Goal: Transaction & Acquisition: Subscribe to service/newsletter

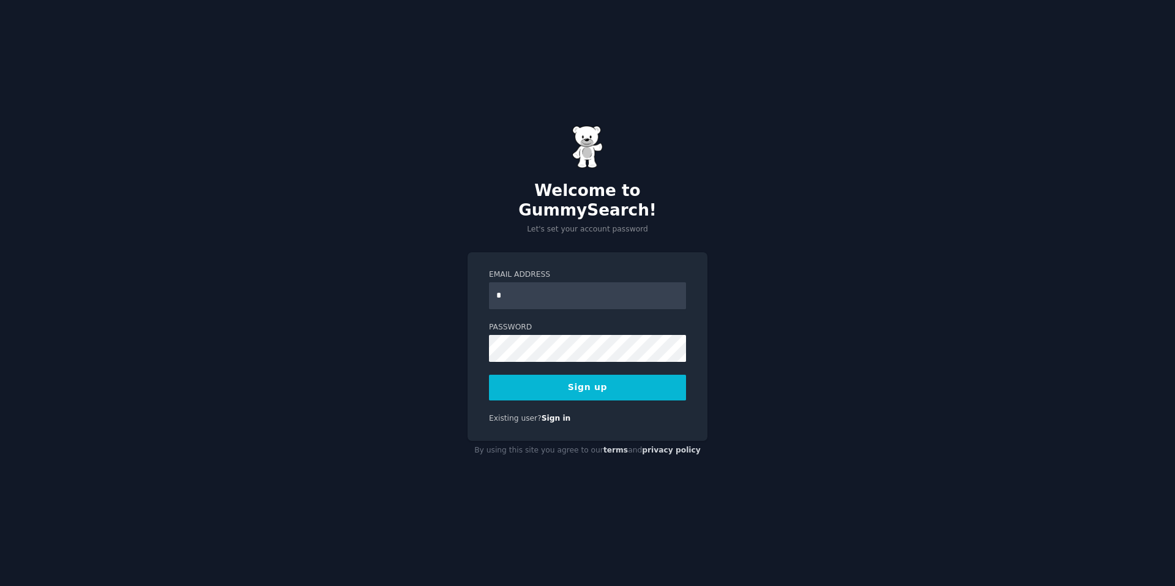
type input "**********"
click at [586, 384] on button "Sign up" at bounding box center [587, 387] width 197 height 26
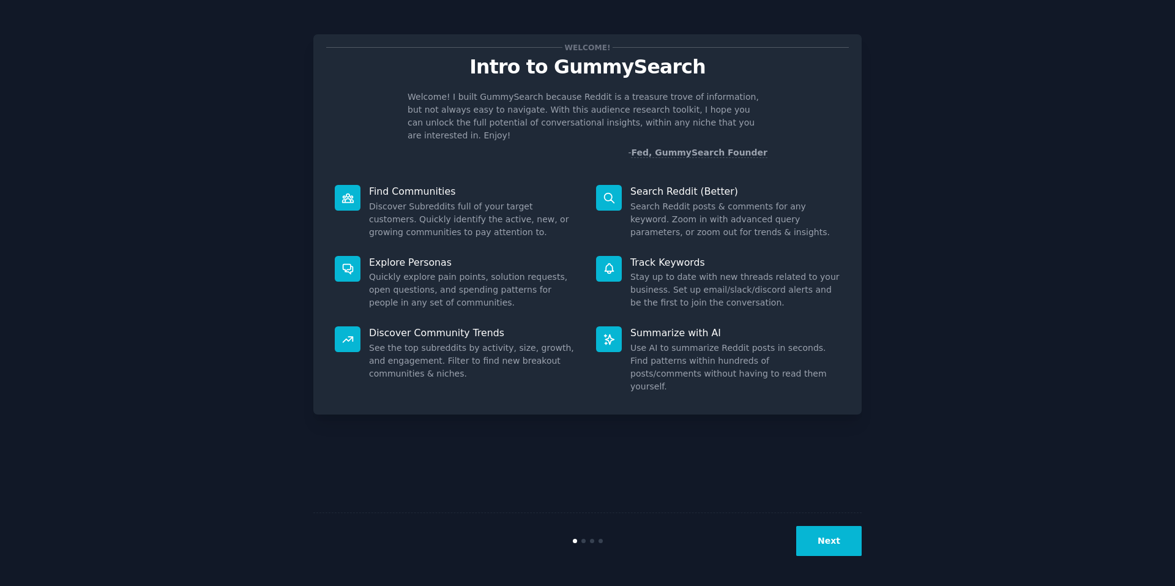
click at [822, 531] on button "Next" at bounding box center [828, 541] width 65 height 30
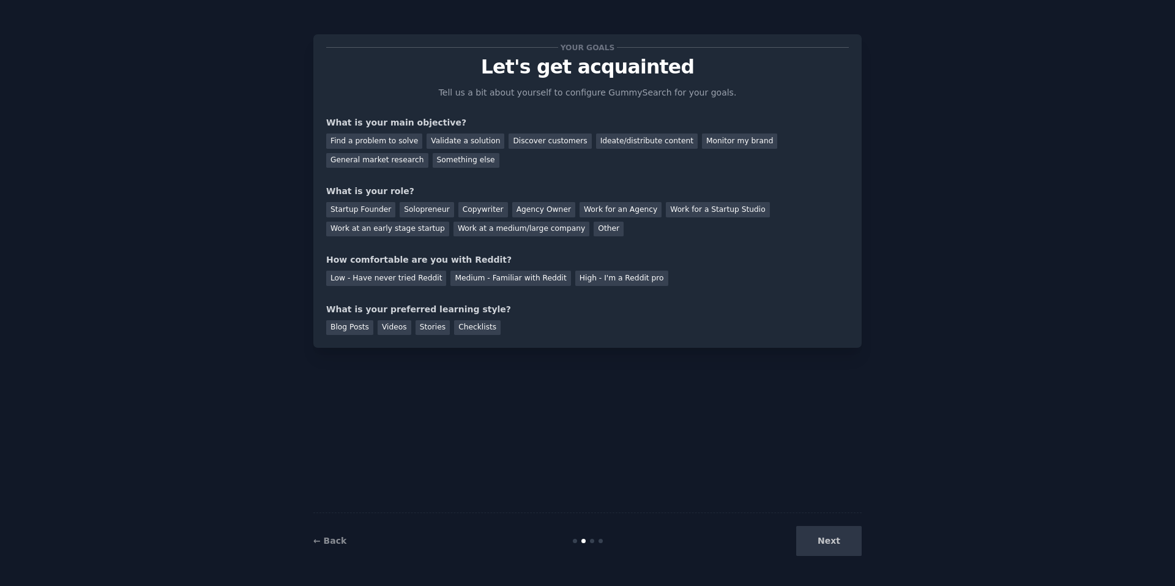
click at [822, 531] on div "Next" at bounding box center [770, 541] width 183 height 30
click at [827, 548] on div "Next" at bounding box center [770, 541] width 183 height 30
click at [828, 545] on div "Next" at bounding box center [770, 541] width 183 height 30
click at [331, 538] on link "← Back" at bounding box center [329, 540] width 33 height 10
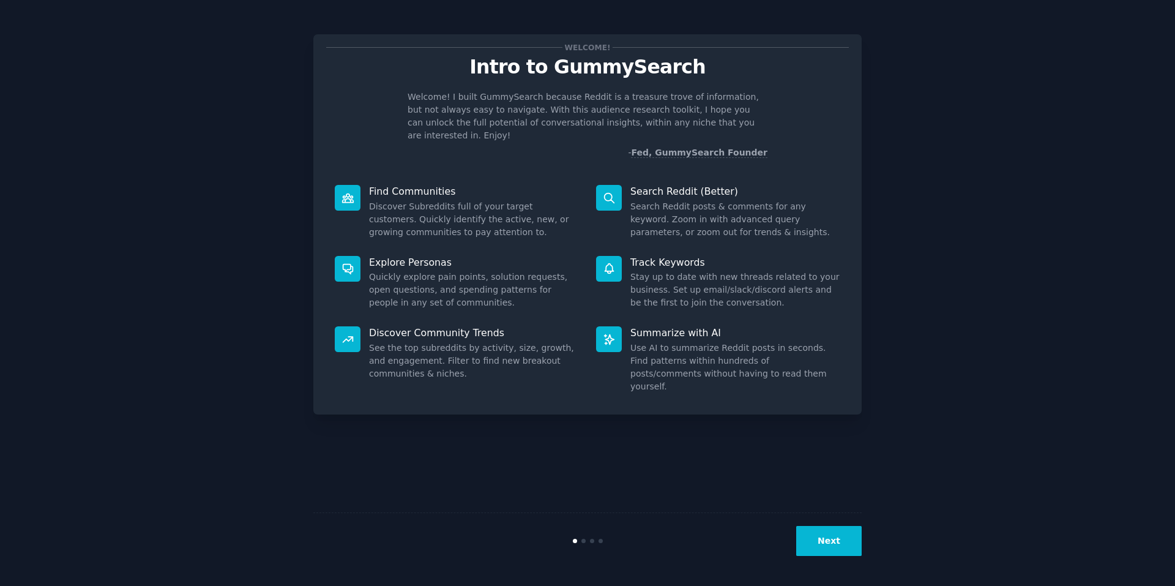
click at [341, 192] on icon at bounding box center [347, 198] width 13 height 13
click at [836, 541] on button "Next" at bounding box center [828, 541] width 65 height 30
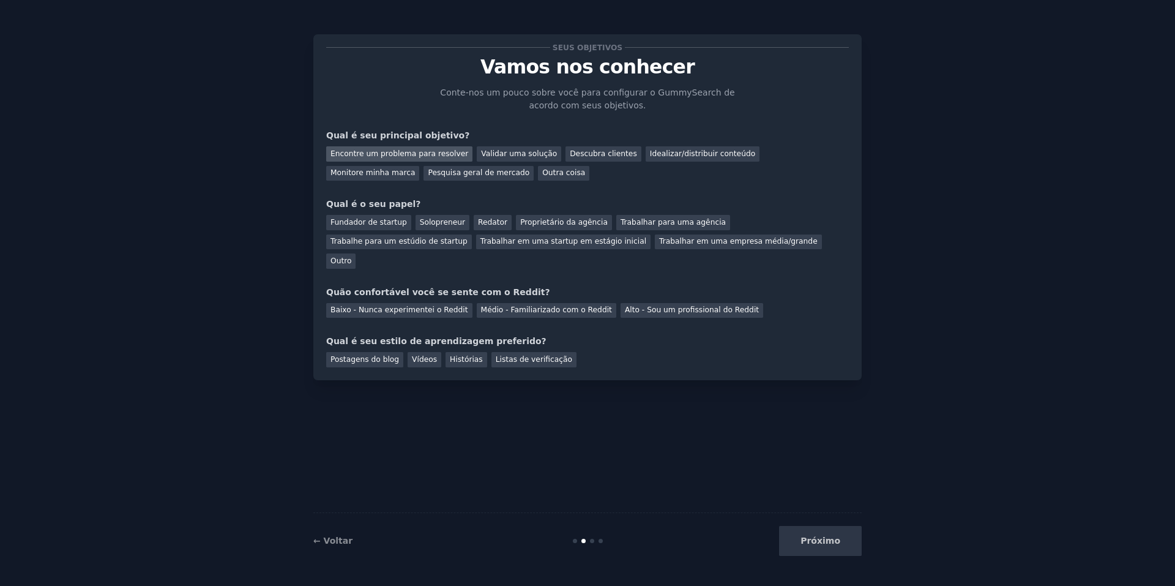
click at [415, 155] on font "Encontre um problema para resolver" at bounding box center [399, 153] width 138 height 9
click at [542, 171] on font "Outra coisa" at bounding box center [563, 172] width 43 height 9
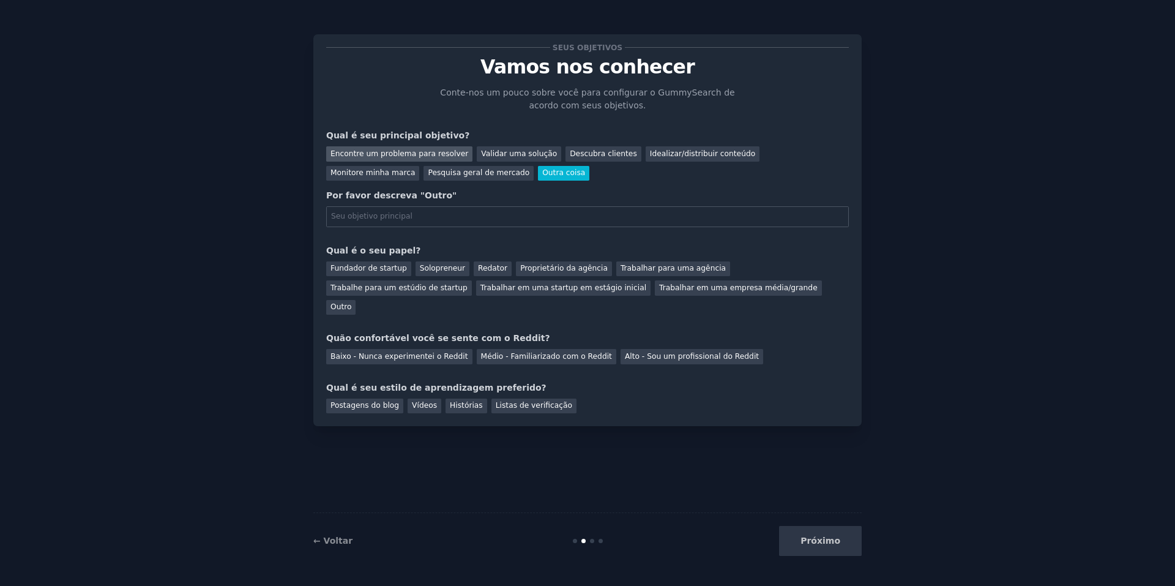
click at [419, 156] on font "Encontre um problema para resolver" at bounding box center [399, 153] width 138 height 9
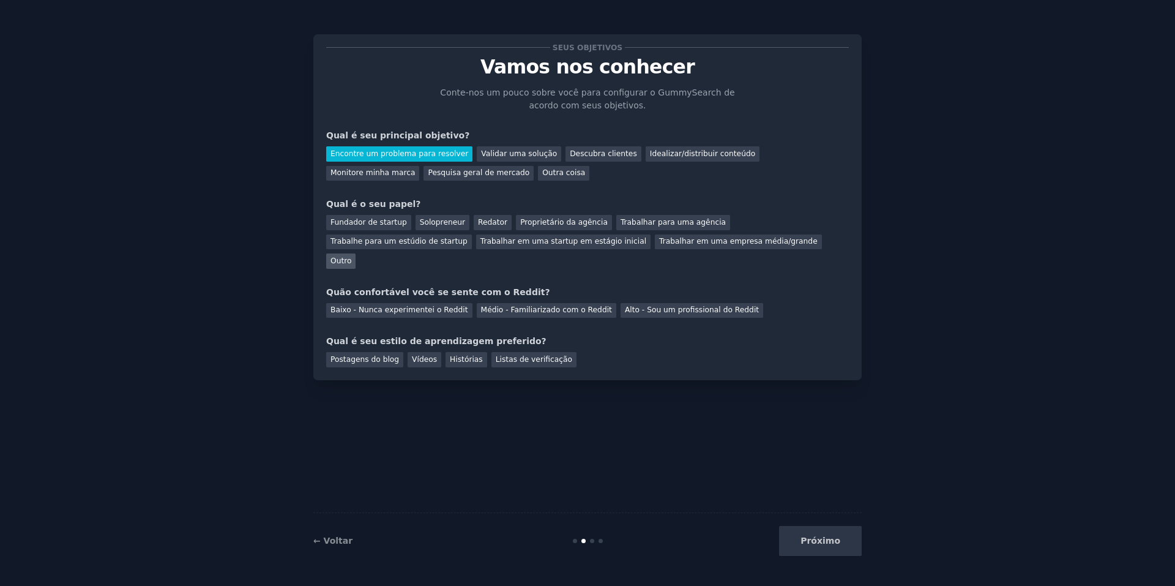
click at [351, 256] on font "Outro" at bounding box center [340, 260] width 21 height 9
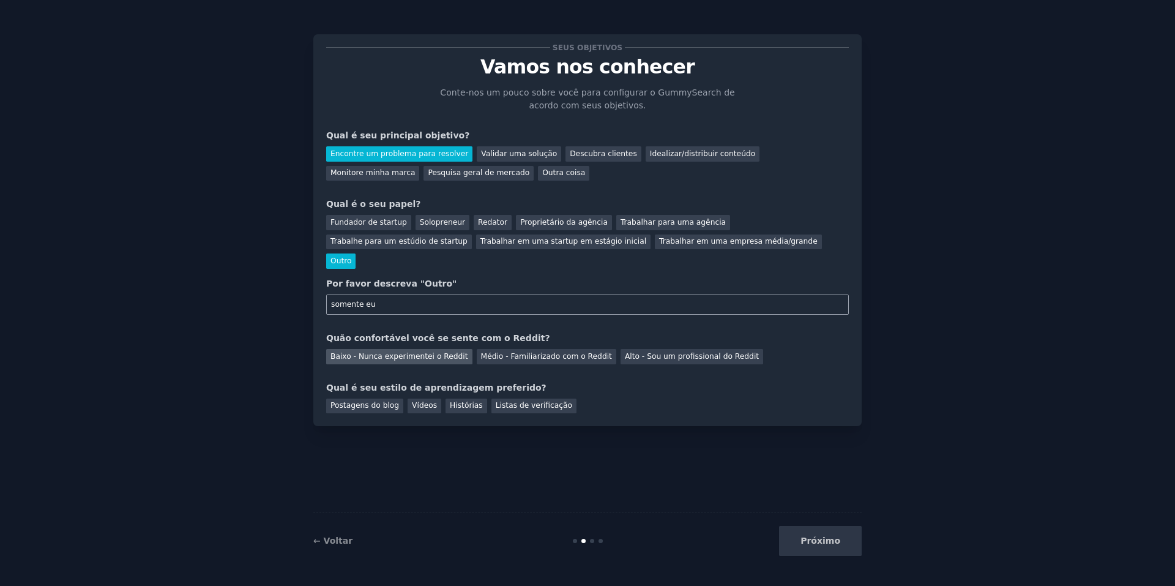
type input "somente eu"
click at [449, 349] on div "Baixo - Nunca experimentei o Reddit" at bounding box center [399, 356] width 146 height 15
click at [503, 401] on font "Listas de verificação" at bounding box center [534, 405] width 76 height 9
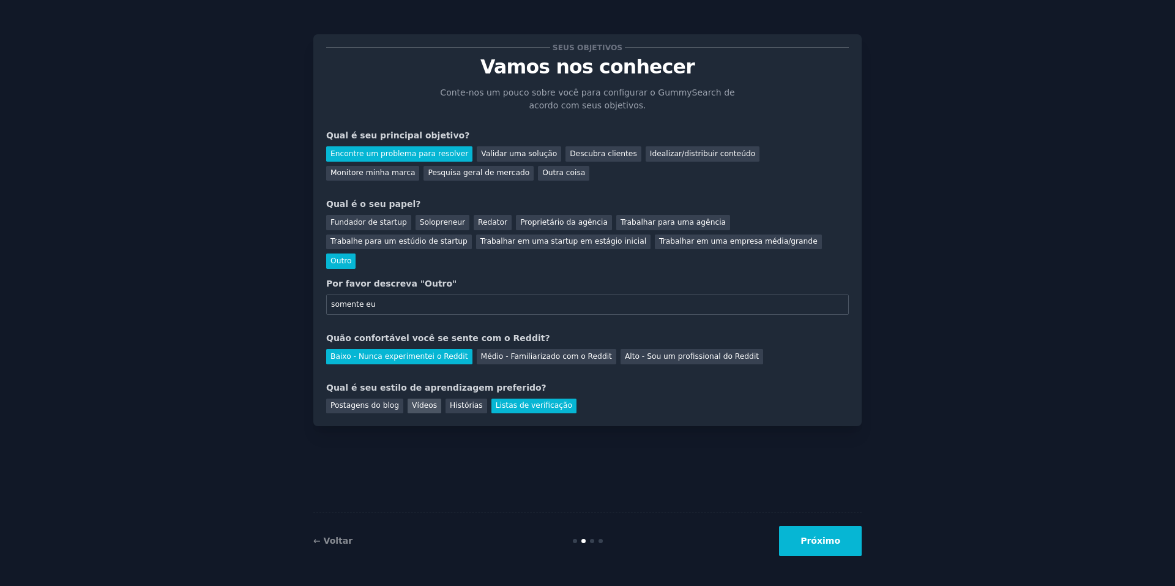
click at [423, 401] on font "Vídeos" at bounding box center [424, 405] width 25 height 9
drag, startPoint x: 827, startPoint y: 545, endPoint x: 819, endPoint y: 529, distance: 17.8
click at [827, 543] on font "Próximo" at bounding box center [820, 540] width 40 height 10
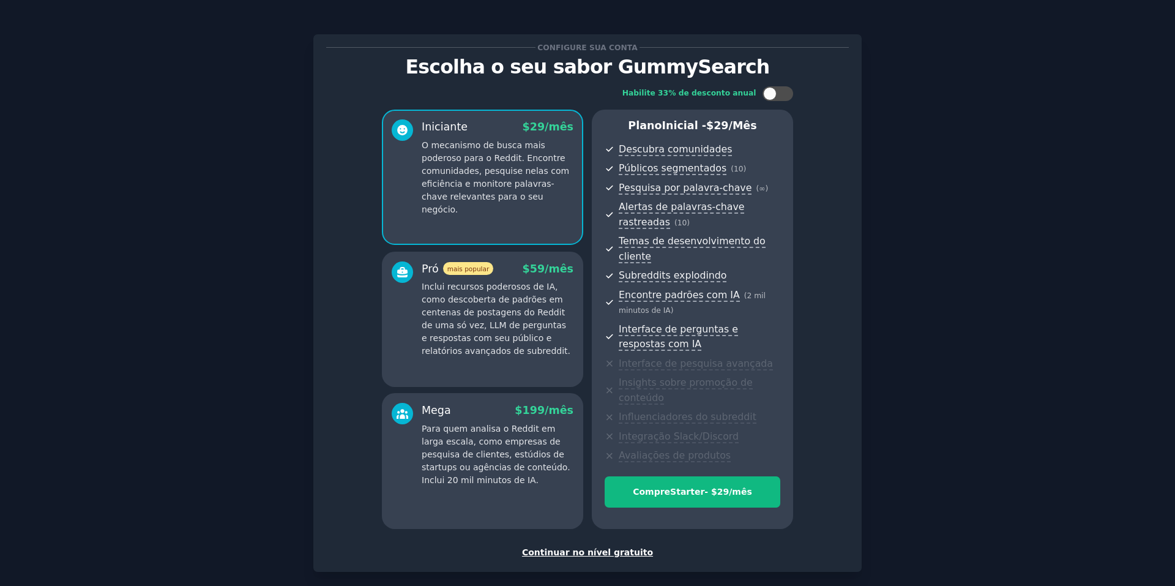
click at [603, 547] on font "Continuar no nível gratuito" at bounding box center [587, 552] width 131 height 10
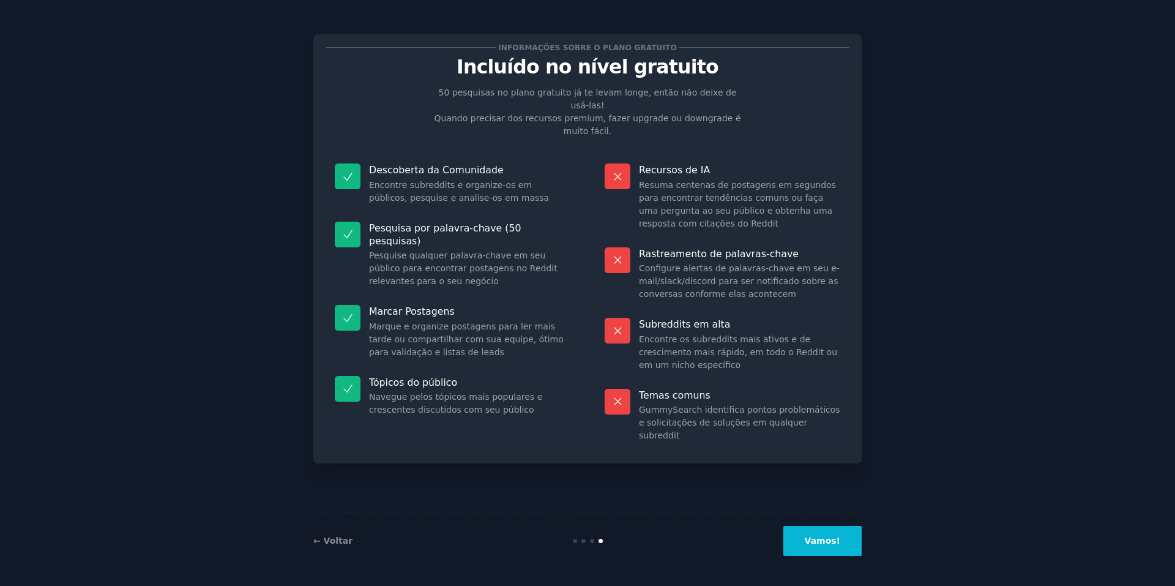
click at [811, 550] on button "Vamos!" at bounding box center [822, 541] width 78 height 30
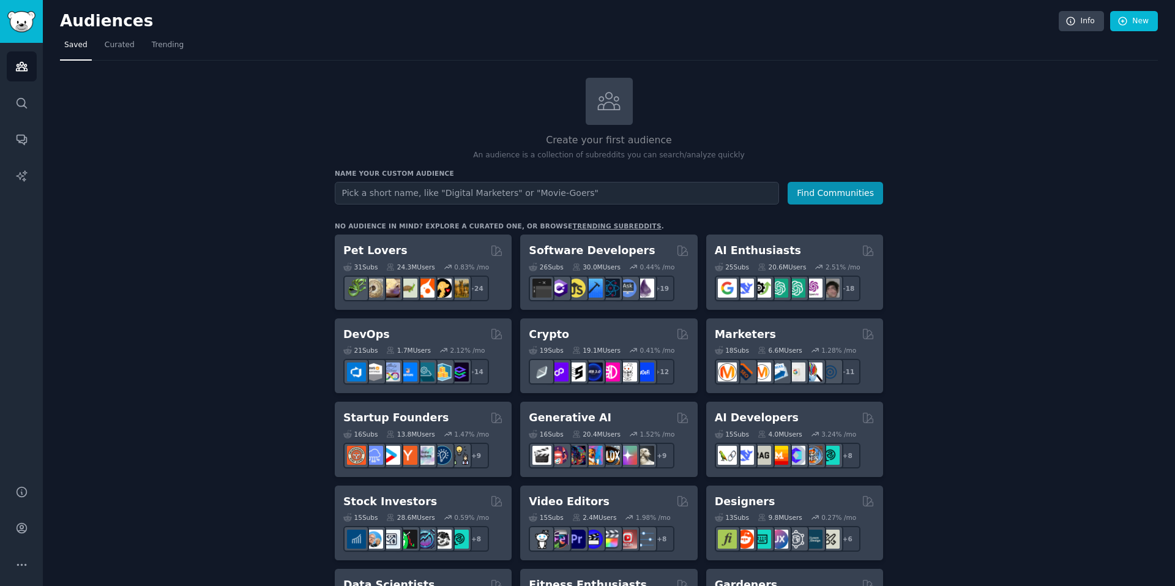
drag, startPoint x: 411, startPoint y: 83, endPoint x: 404, endPoint y: 72, distance: 13.2
click at [410, 80] on div "Create your first audience An audience is a collection of subreddits you can se…" at bounding box center [609, 119] width 548 height 83
click at [169, 47] on span "Trending" at bounding box center [168, 45] width 32 height 11
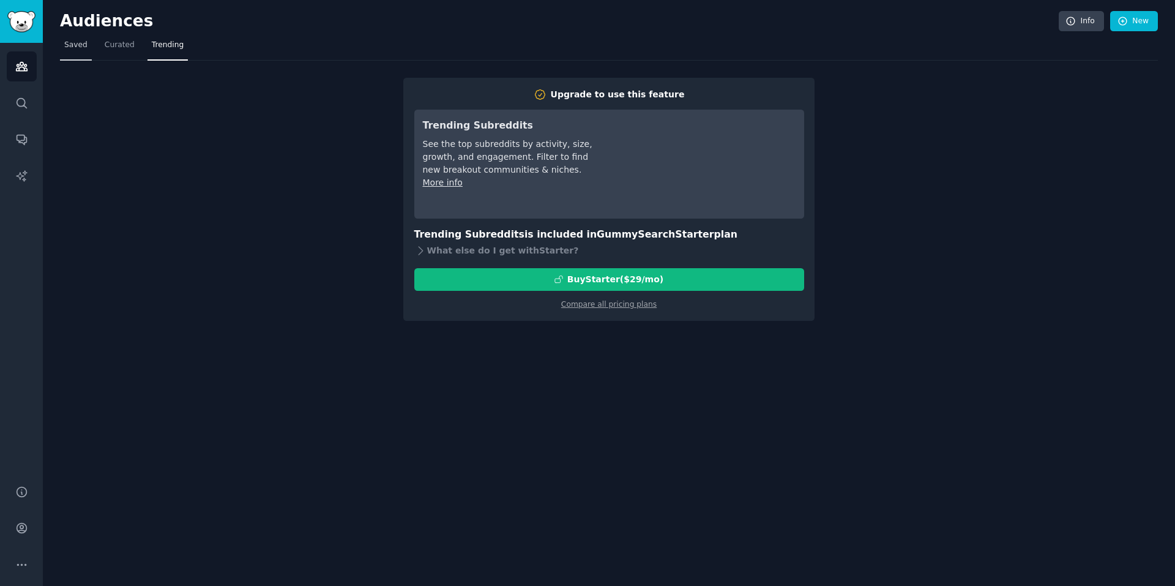
click at [83, 47] on span "Saved" at bounding box center [75, 45] width 23 height 11
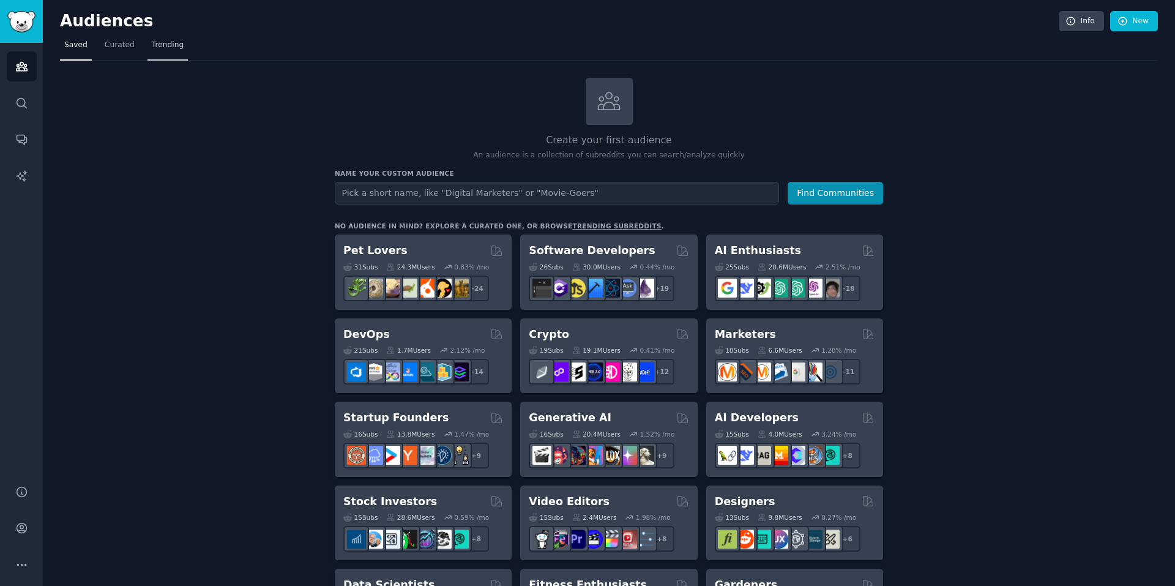
click at [171, 48] on span "Trending" at bounding box center [168, 45] width 32 height 11
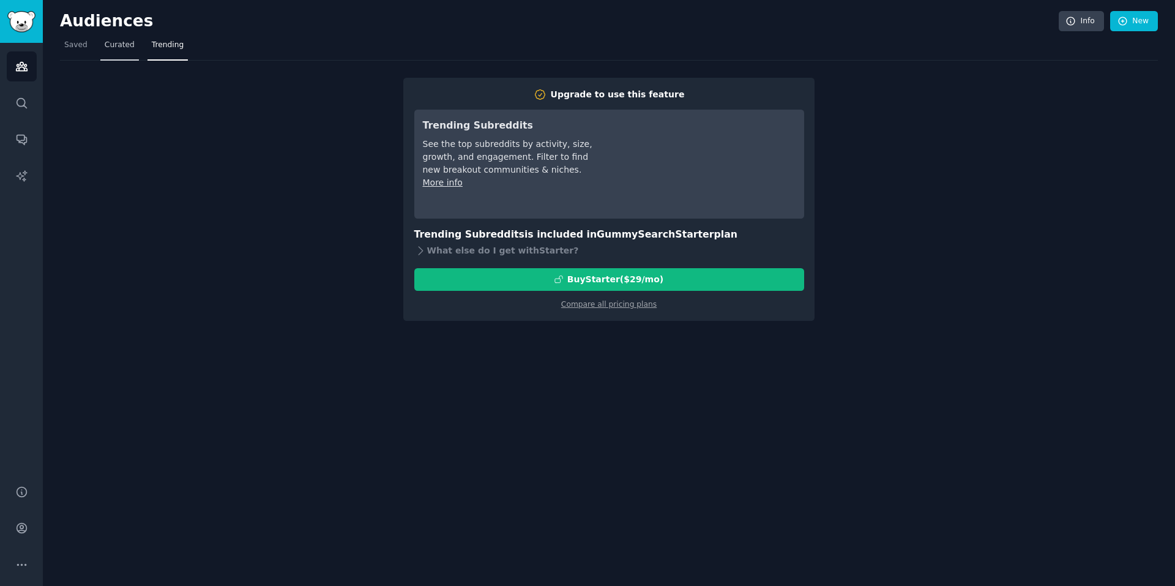
click at [110, 47] on span "Curated" at bounding box center [120, 45] width 30 height 11
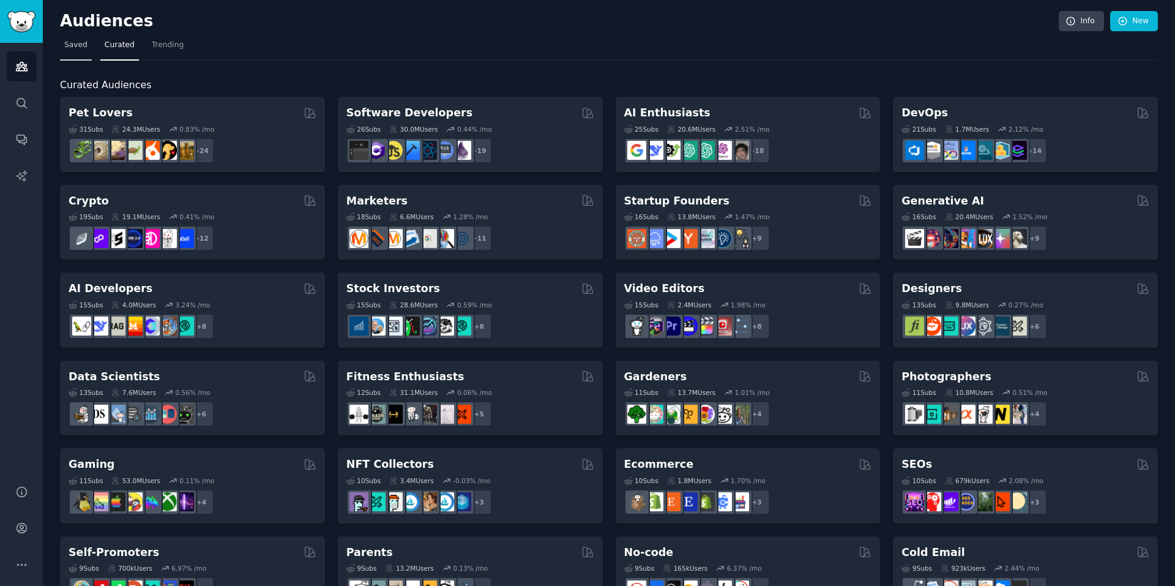
click at [66, 49] on span "Saved" at bounding box center [75, 45] width 23 height 11
